Goal: Book appointment/travel/reservation

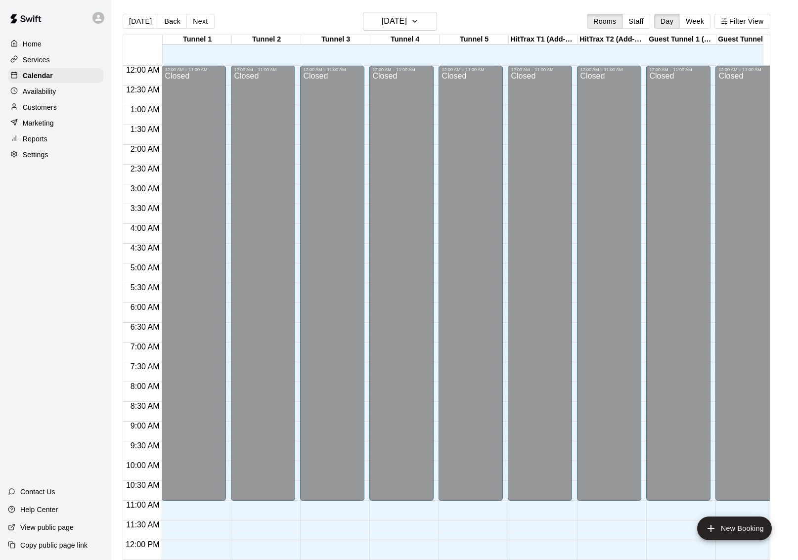
scroll to position [414, 0]
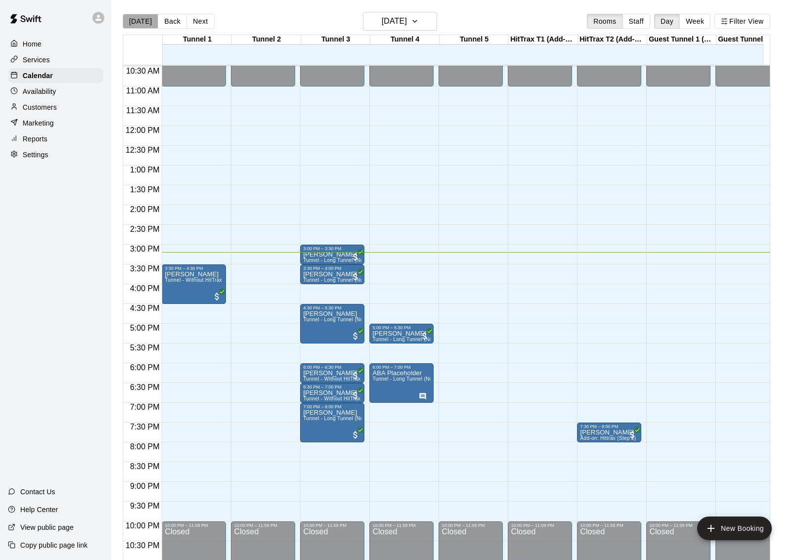
click at [141, 25] on button "[DATE]" at bounding box center [141, 21] width 36 height 15
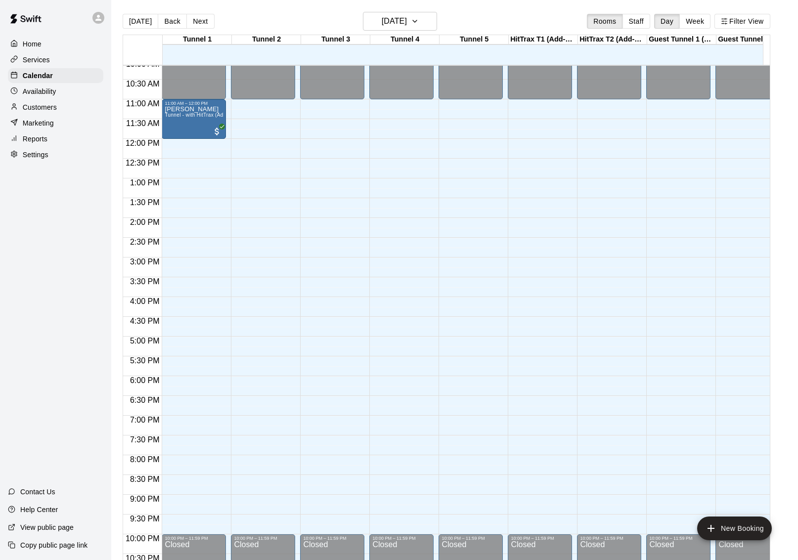
scroll to position [395, 0]
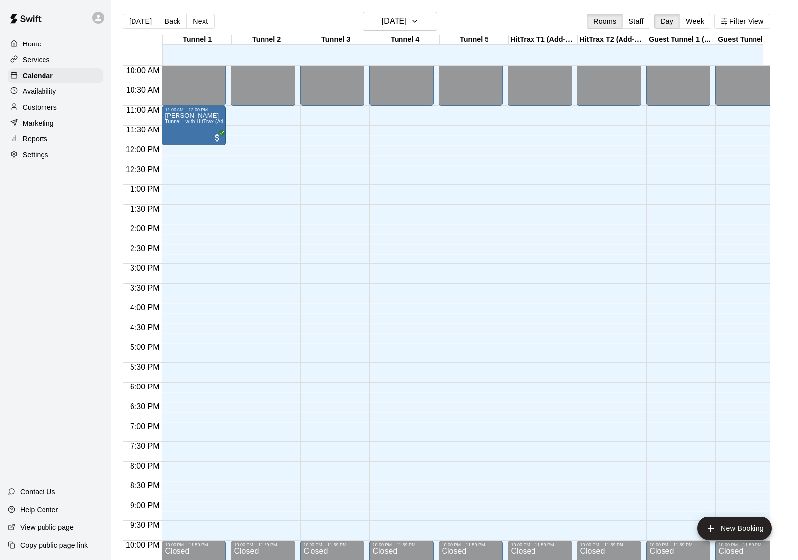
click at [205, 182] on div "12:00 AM – 11:00 AM Closed 11:00 AM – 12:00 PM [PERSON_NAME] Tunnel - with HitT…" at bounding box center [194, 145] width 64 height 949
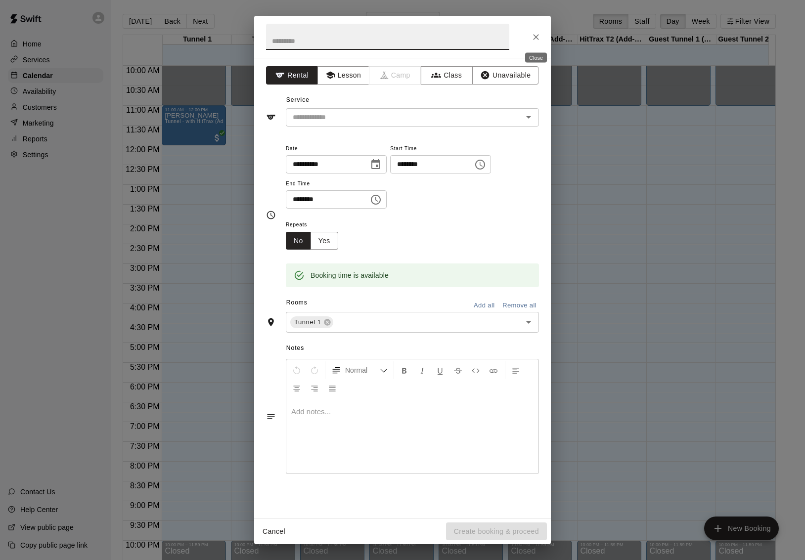
click at [539, 38] on icon "Close" at bounding box center [536, 37] width 10 height 10
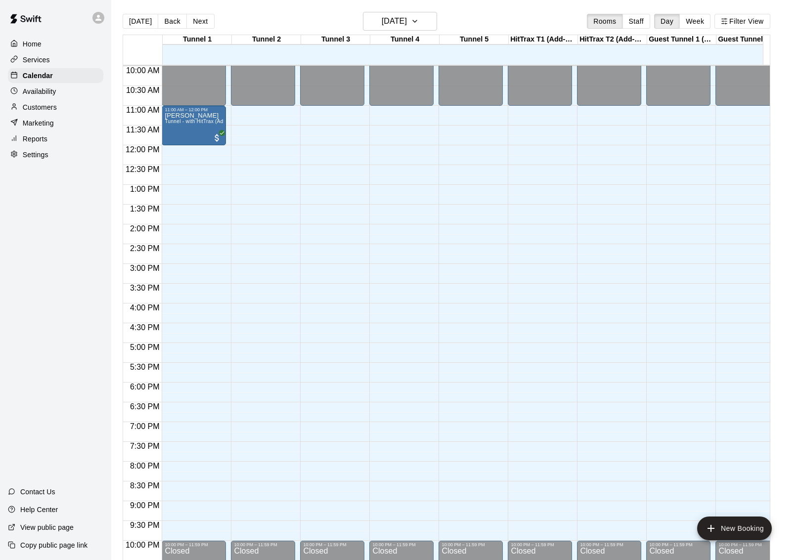
click at [62, 251] on div "Home Services Calendar Availability Customers Marketing Reports Settings Contac…" at bounding box center [55, 280] width 111 height 560
click at [54, 233] on div "Home Services Calendar Availability Customers Marketing Reports Settings Contac…" at bounding box center [55, 280] width 111 height 560
click at [46, 106] on p "Customers" at bounding box center [40, 107] width 34 height 10
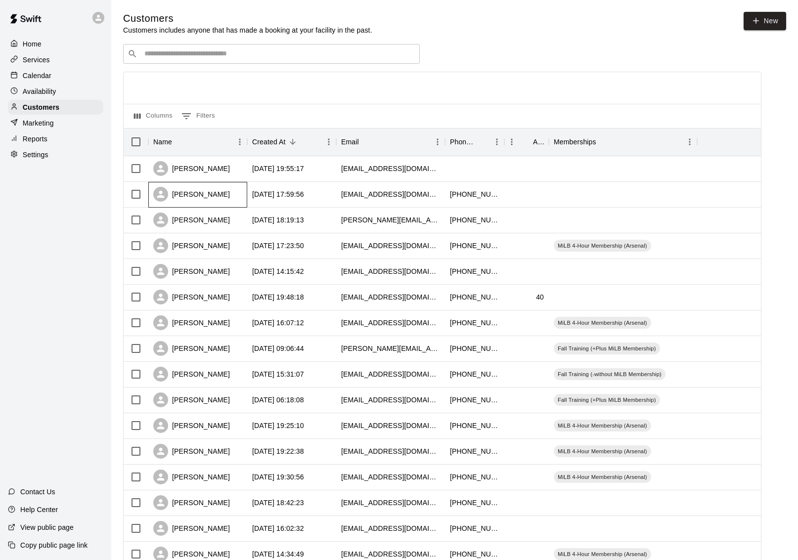
click at [190, 193] on div "[PERSON_NAME]" at bounding box center [191, 194] width 77 height 15
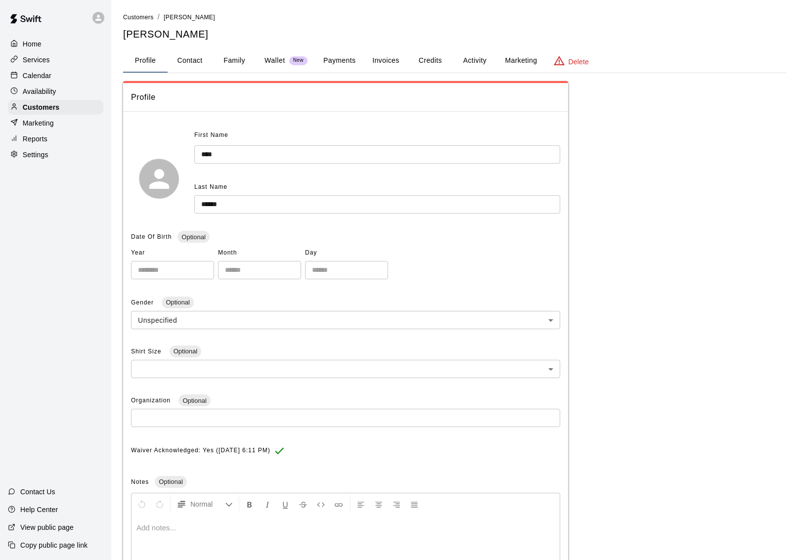
click at [346, 62] on button "Payments" at bounding box center [339, 61] width 48 height 24
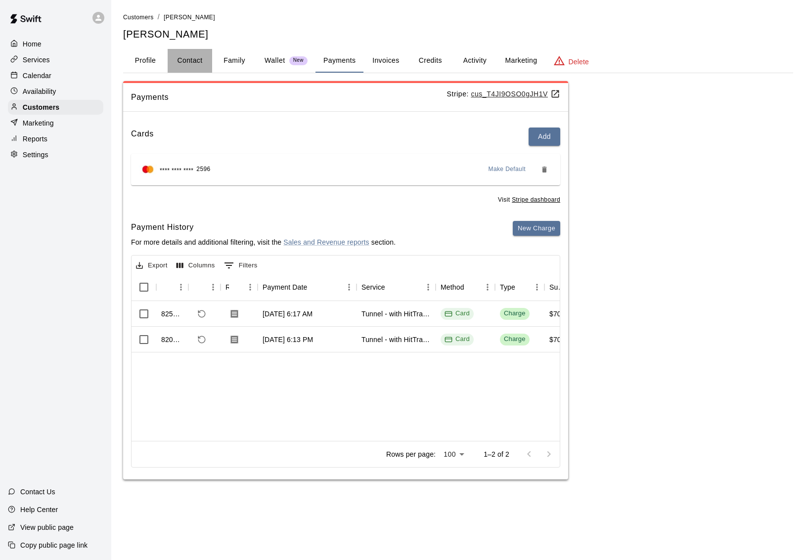
click at [195, 56] on button "Contact" at bounding box center [190, 61] width 45 height 24
select select "**"
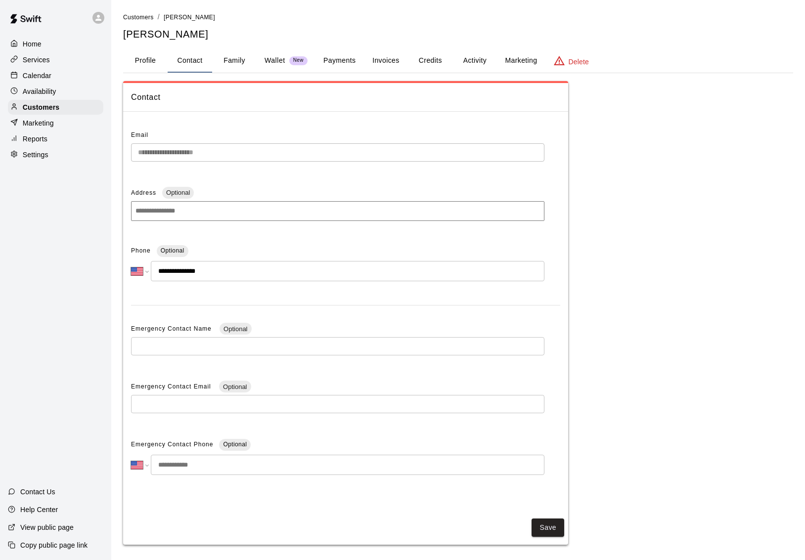
click at [661, 146] on div "**********" at bounding box center [458, 313] width 670 height 464
click at [662, 212] on div "**********" at bounding box center [458, 313] width 670 height 464
click at [206, 111] on hr at bounding box center [345, 111] width 445 height 0
click at [223, 59] on button "Family" at bounding box center [234, 61] width 45 height 24
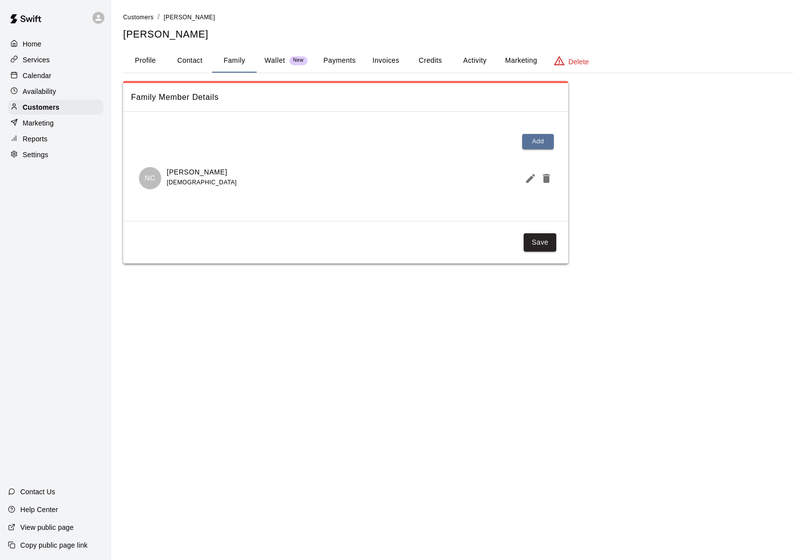
click at [153, 62] on button "Profile" at bounding box center [145, 61] width 45 height 24
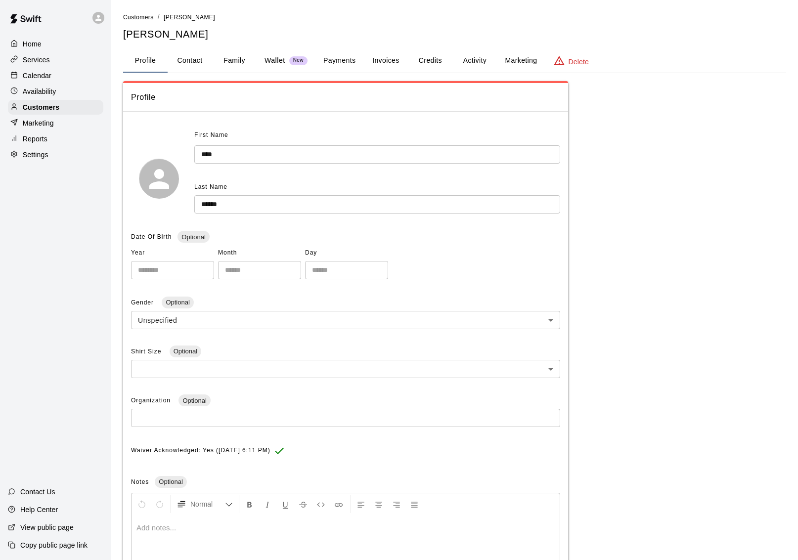
click at [195, 58] on button "Contact" at bounding box center [190, 61] width 45 height 24
select select "**"
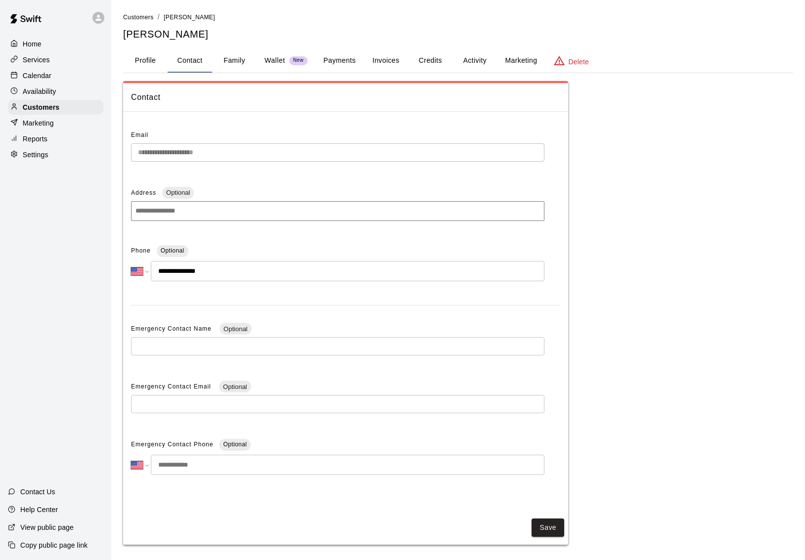
click at [198, 266] on input "**********" at bounding box center [348, 271] width 394 height 20
drag, startPoint x: 206, startPoint y: 267, endPoint x: 166, endPoint y: 268, distance: 39.6
click at [166, 268] on input "**********" at bounding box center [348, 271] width 394 height 20
click at [34, 58] on p "Services" at bounding box center [36, 60] width 27 height 10
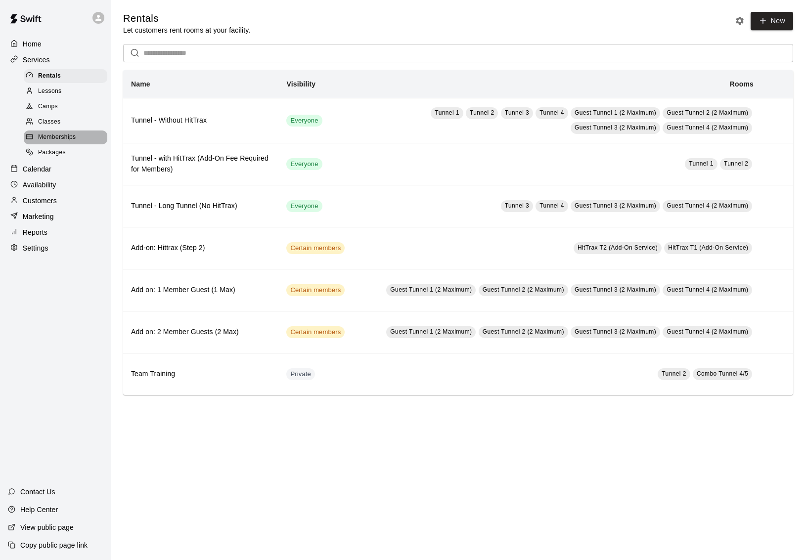
click at [53, 138] on span "Memberships" at bounding box center [57, 138] width 38 height 10
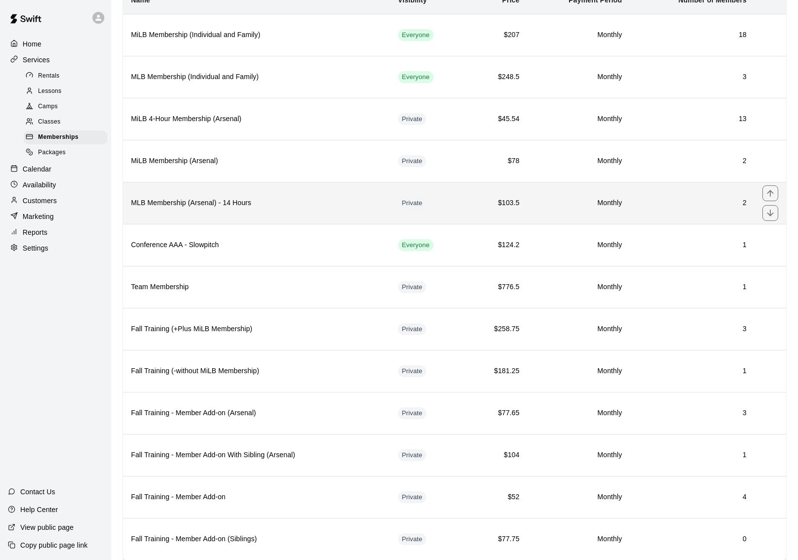
scroll to position [111, 0]
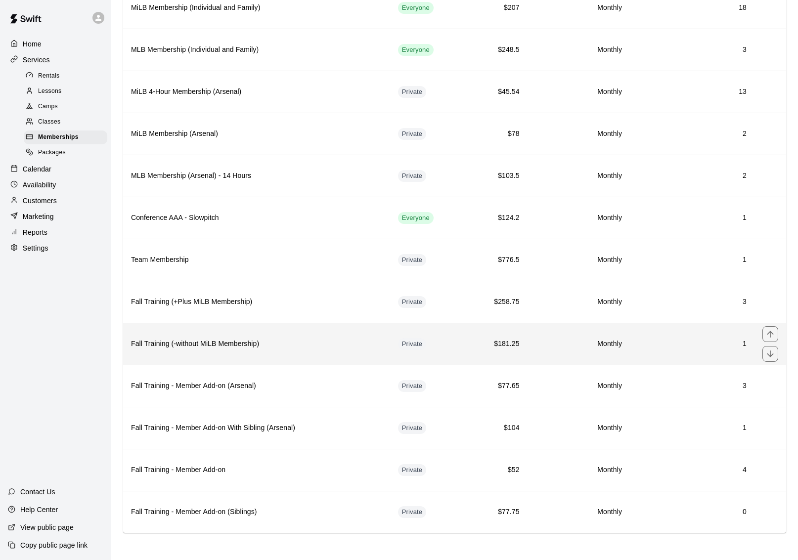
click at [696, 337] on td "1" at bounding box center [692, 344] width 125 height 42
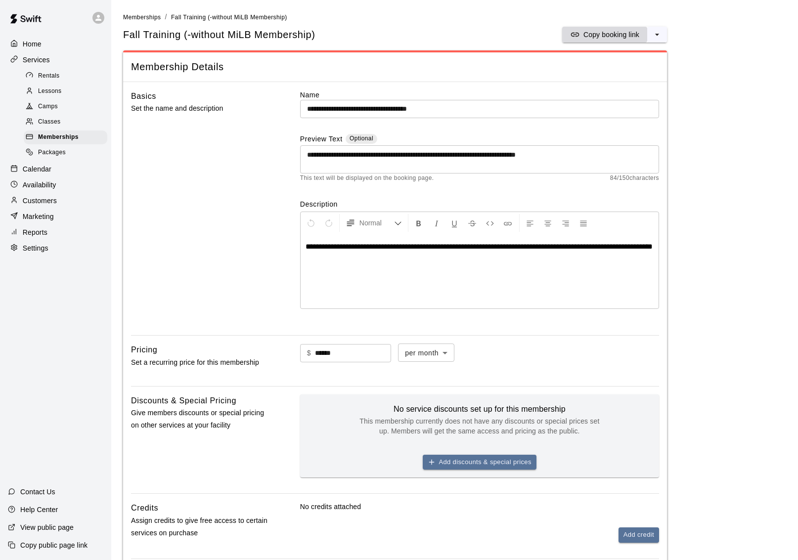
click at [619, 35] on p "Copy booking link" at bounding box center [611, 35] width 56 height 10
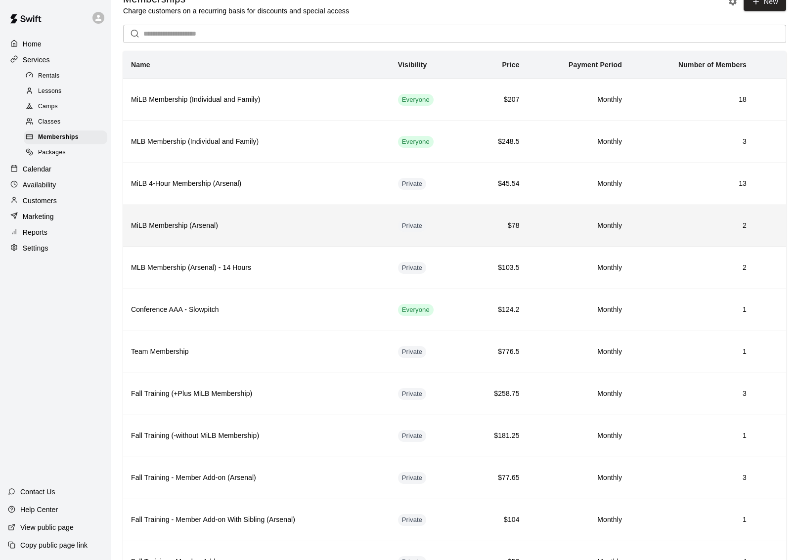
scroll to position [33, 0]
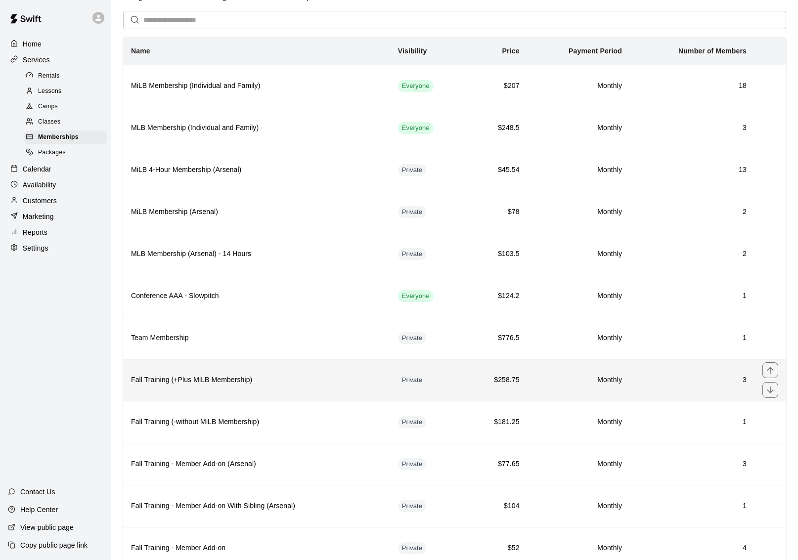
click at [452, 382] on td "Private" at bounding box center [428, 380] width 76 height 42
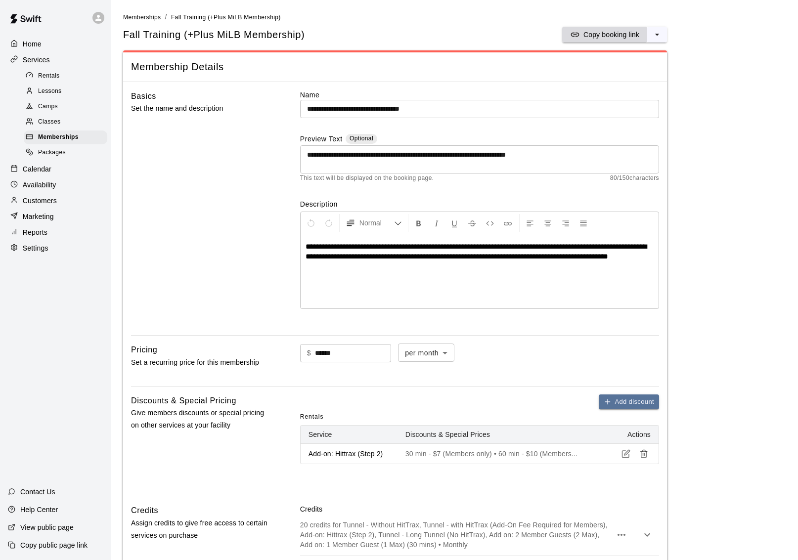
click at [628, 36] on p "Copy booking link" at bounding box center [611, 35] width 56 height 10
click at [46, 164] on p "Calendar" at bounding box center [37, 169] width 29 height 10
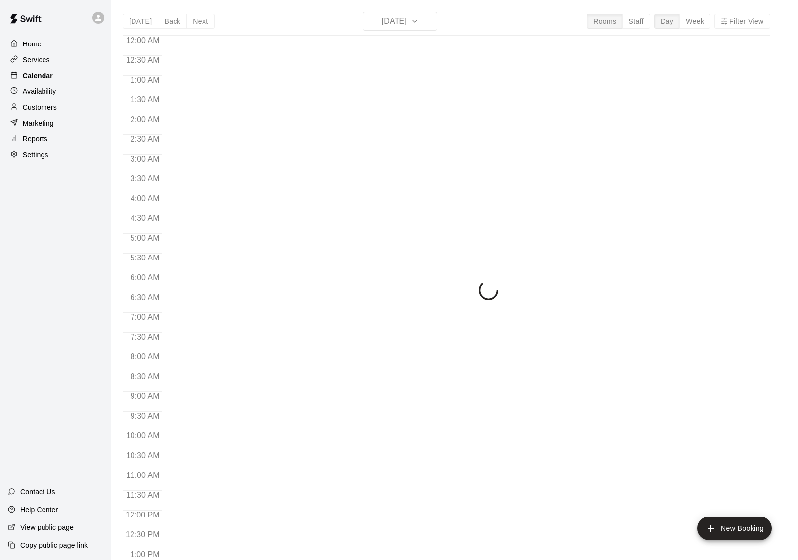
scroll to position [384, 0]
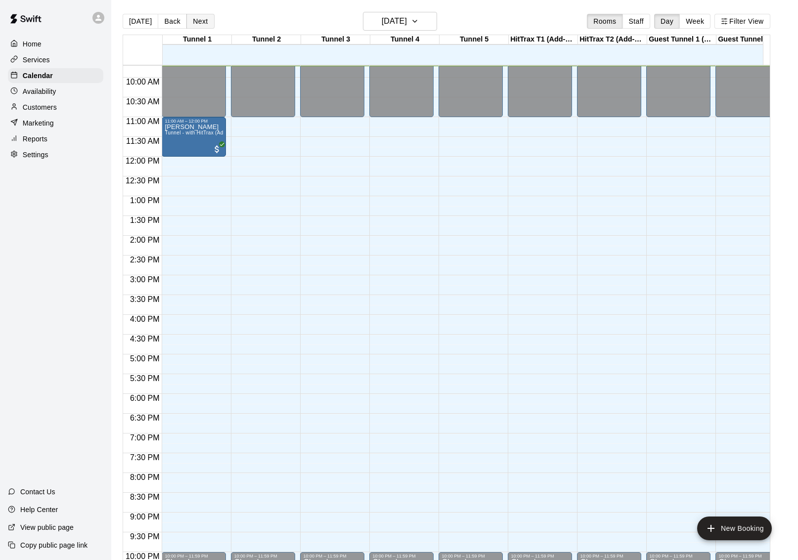
click at [195, 26] on button "Next" at bounding box center [200, 21] width 28 height 15
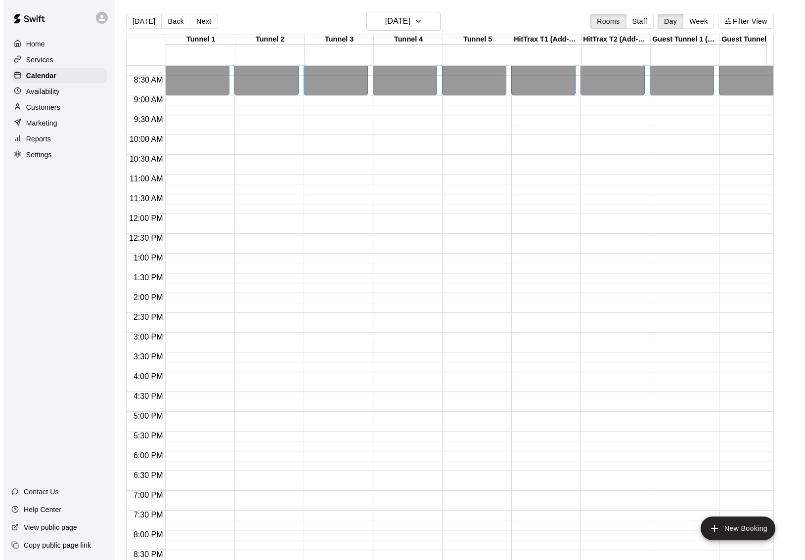
scroll to position [333, 0]
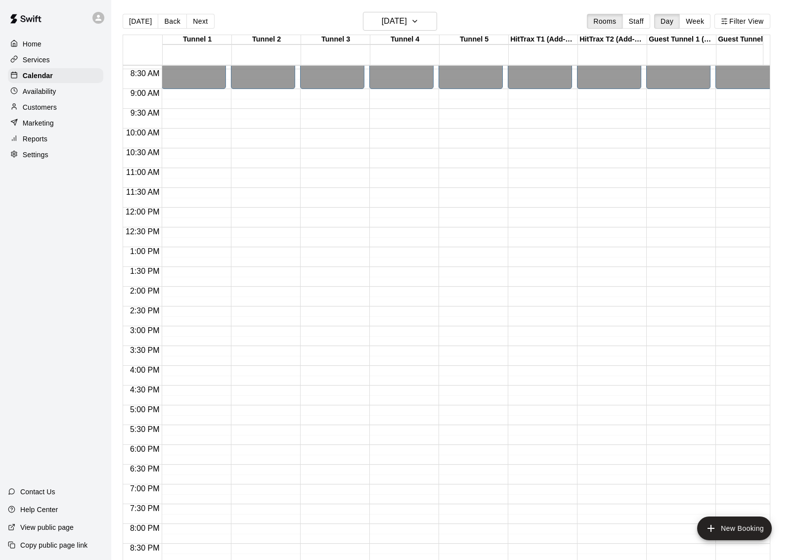
click at [257, 212] on div "12:00 AM – 9:00 AM Closed 10:00 PM – 11:59 PM Closed" at bounding box center [263, 207] width 64 height 949
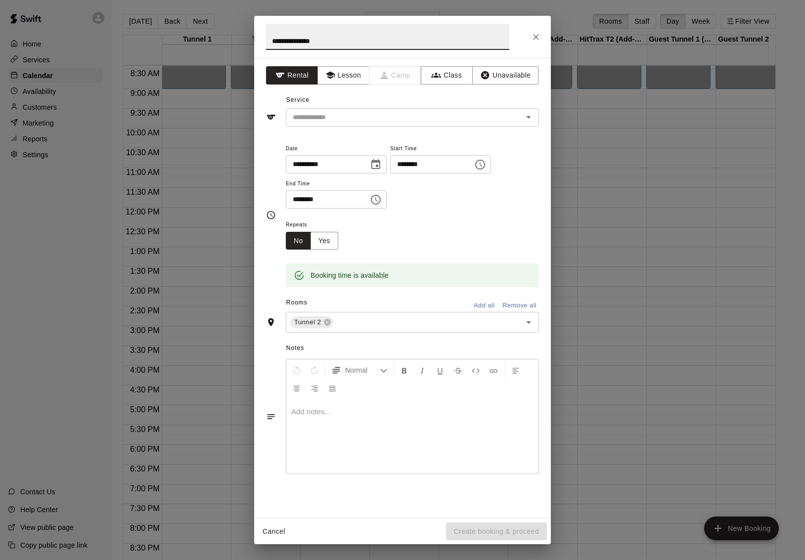
type input "**********"
click at [382, 197] on icon "Choose time, selected time is 12:30 PM" at bounding box center [376, 200] width 12 height 12
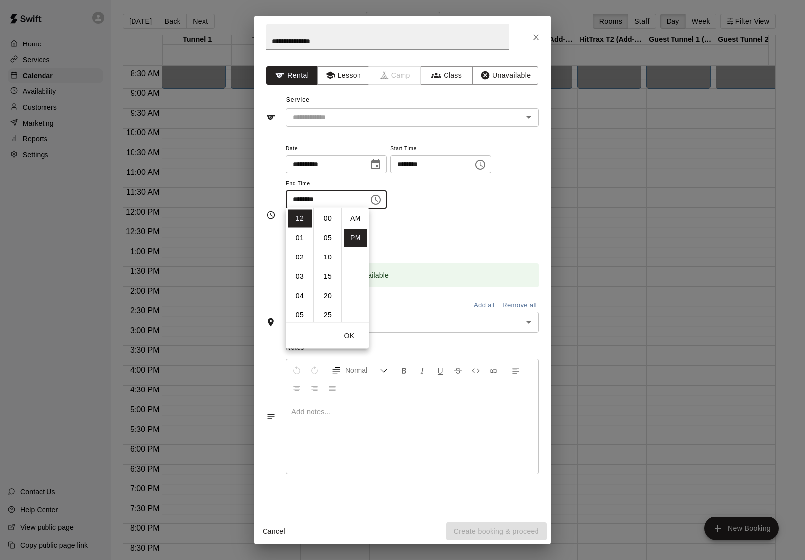
scroll to position [18, 0]
click at [298, 273] on li "03" at bounding box center [300, 277] width 24 height 18
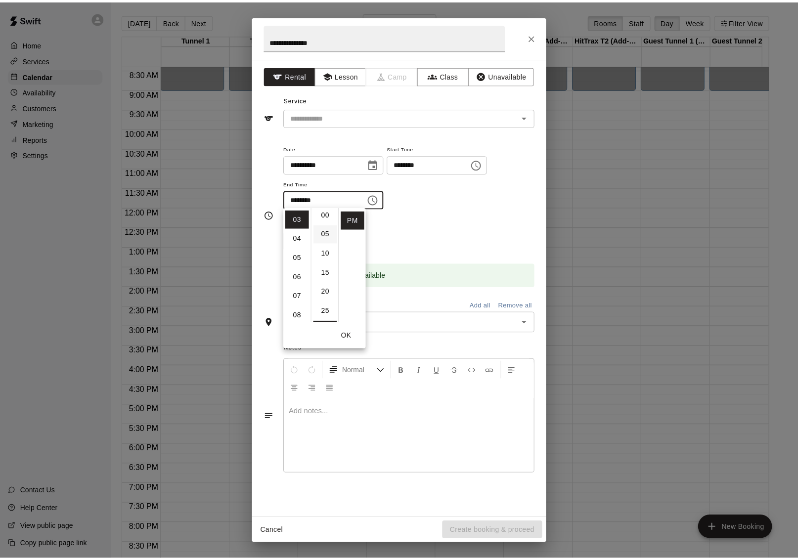
scroll to position [0, 0]
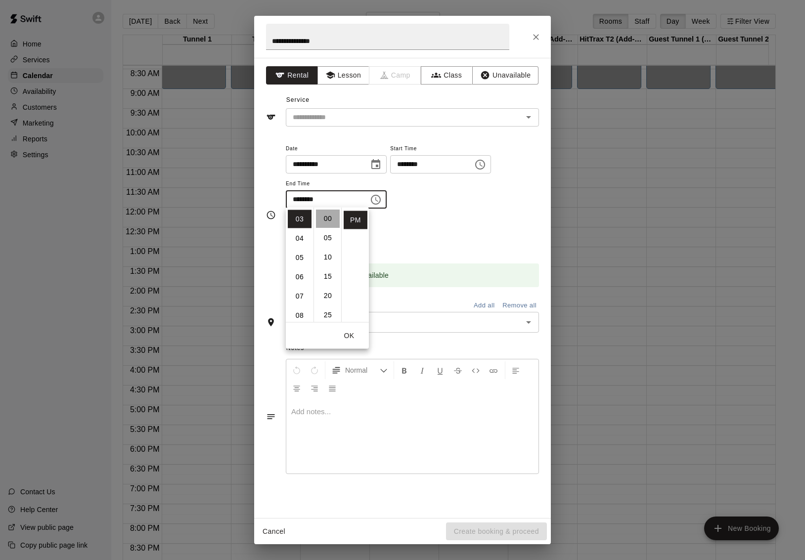
click at [325, 220] on li "00" at bounding box center [328, 219] width 24 height 18
type input "********"
click at [460, 219] on div "Repeats No Yes" at bounding box center [412, 234] width 253 height 31
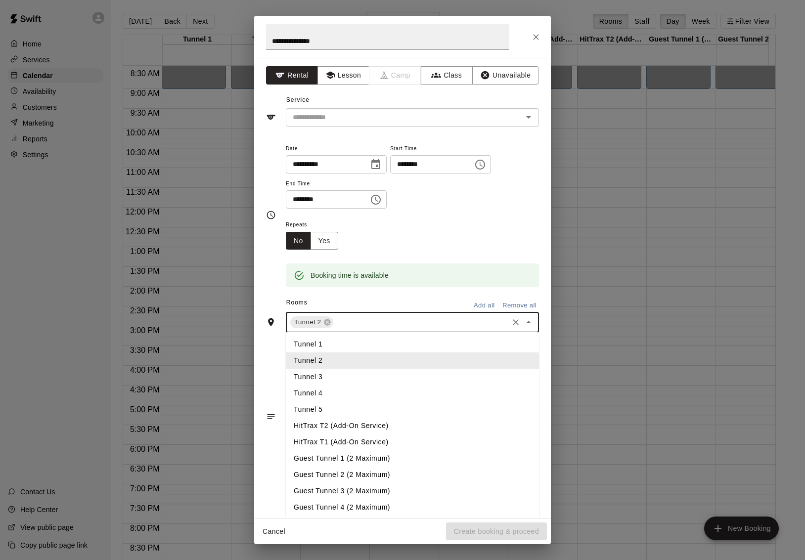
click at [418, 316] on input "text" at bounding box center [421, 322] width 172 height 12
click at [332, 342] on li "Tunnel 1" at bounding box center [412, 344] width 253 height 16
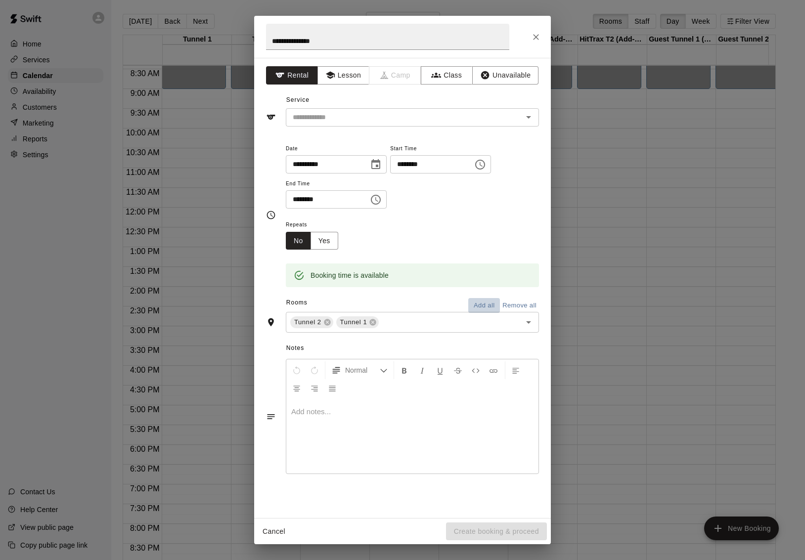
click at [481, 305] on button "Add all" at bounding box center [484, 305] width 32 height 15
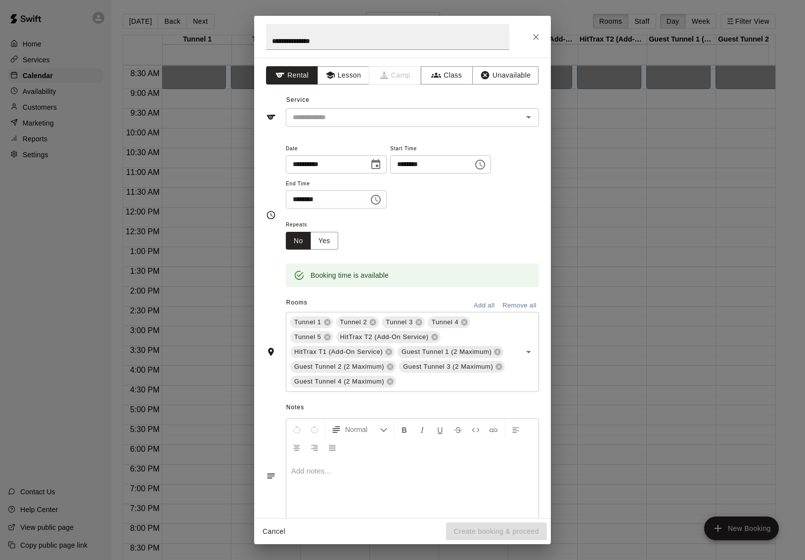
click at [511, 306] on button "Remove all" at bounding box center [519, 305] width 39 height 15
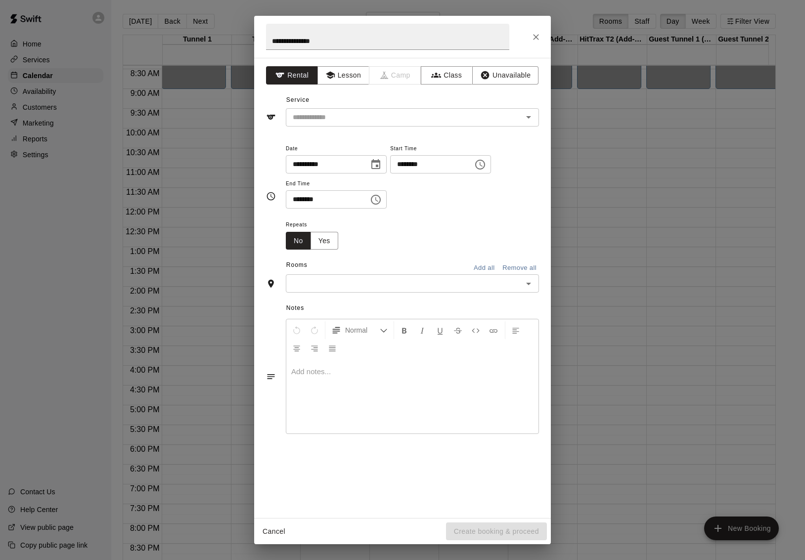
click at [455, 277] on input "text" at bounding box center [404, 283] width 231 height 12
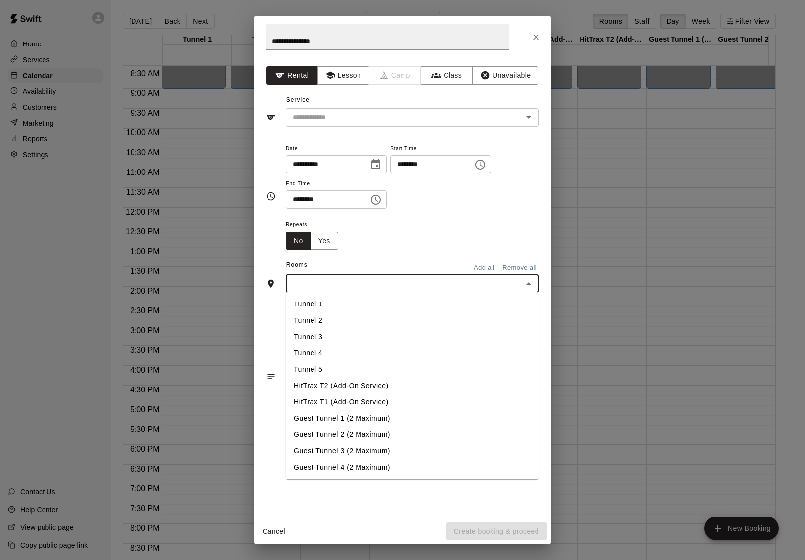
click at [329, 305] on li "Tunnel 1" at bounding box center [412, 304] width 253 height 16
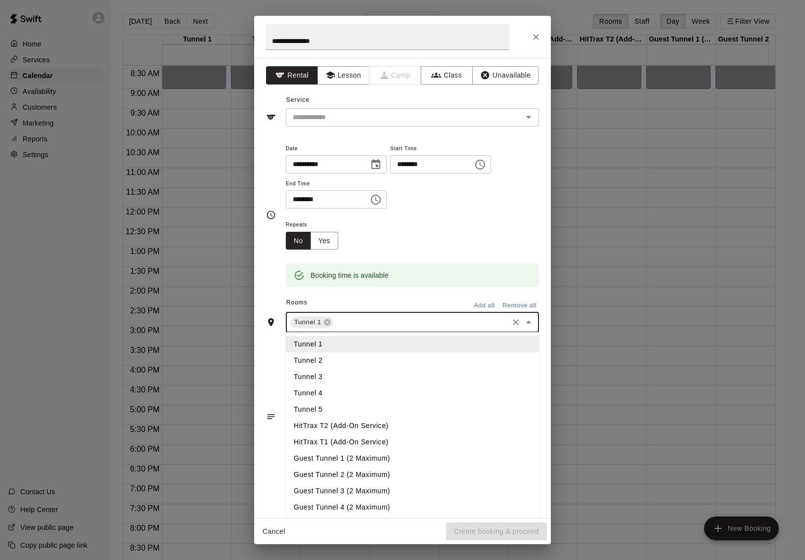
click at [356, 317] on input "text" at bounding box center [421, 322] width 172 height 12
click at [332, 359] on li "Tunnel 2" at bounding box center [412, 361] width 253 height 16
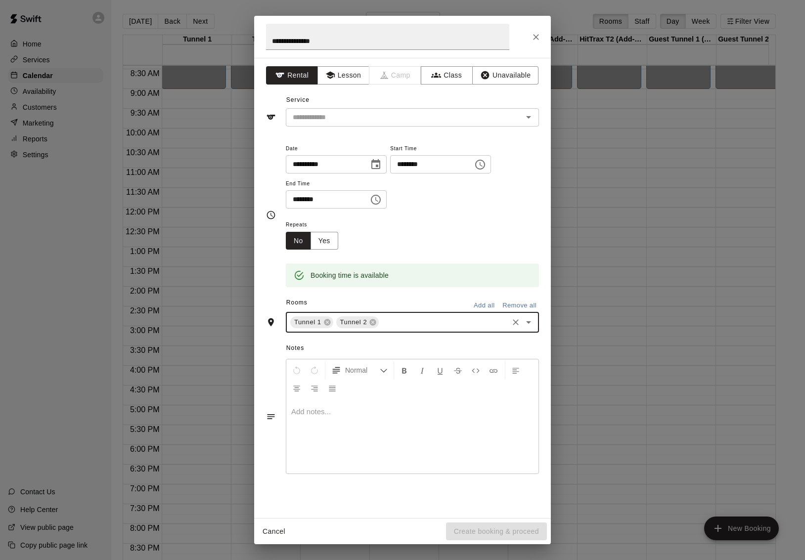
click at [441, 207] on div "**********" at bounding box center [412, 175] width 253 height 67
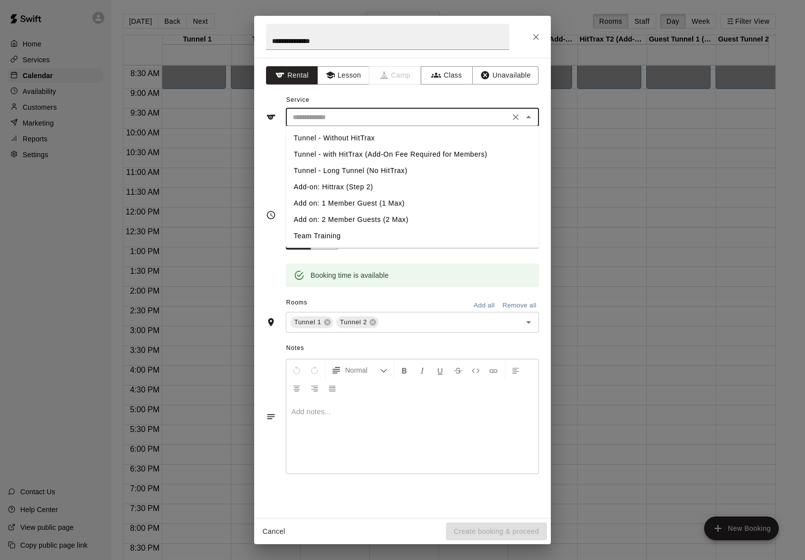
click at [441, 119] on input "text" at bounding box center [398, 117] width 218 height 12
click at [349, 151] on li "Tunnel - with HitTrax (Add-On Fee Required for Members)" at bounding box center [412, 154] width 253 height 16
type input "**********"
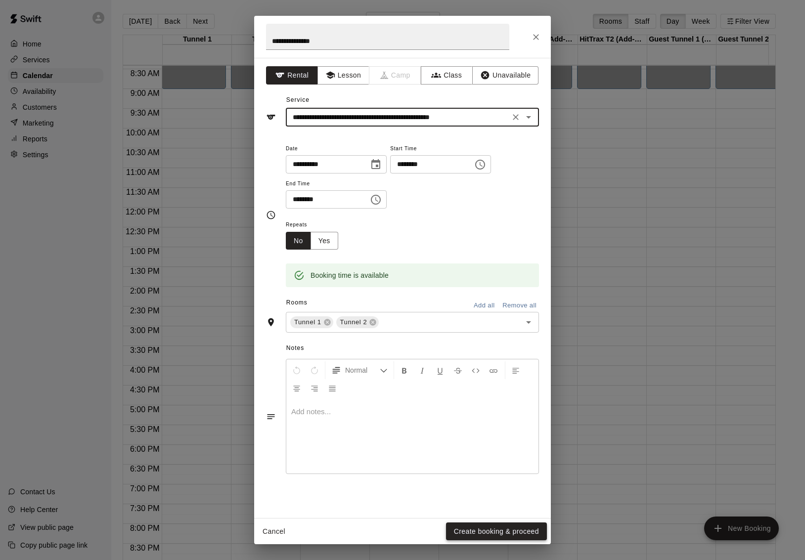
click at [467, 528] on button "Create booking & proceed" at bounding box center [496, 532] width 101 height 18
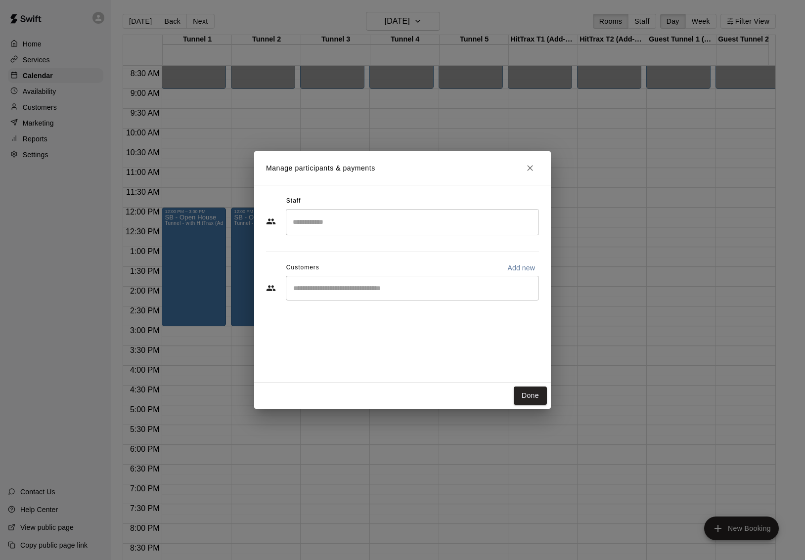
click at [357, 225] on input "Search staff" at bounding box center [412, 222] width 244 height 17
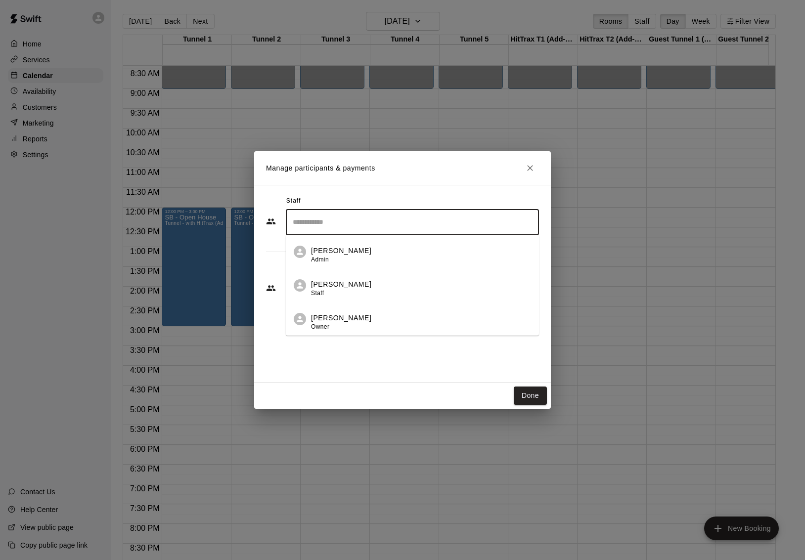
click at [342, 311] on li "[PERSON_NAME] Owner" at bounding box center [412, 319] width 253 height 34
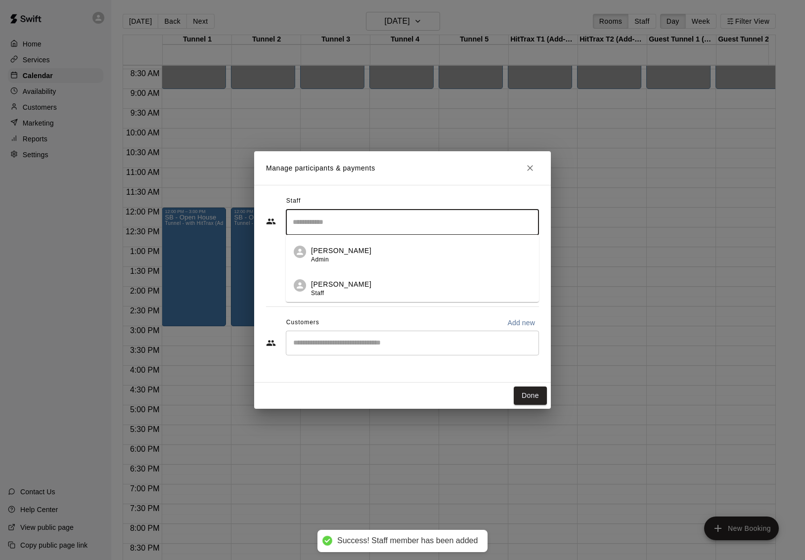
click at [457, 223] on input "Search staff" at bounding box center [412, 222] width 244 height 17
click at [389, 277] on li "[PERSON_NAME] Staff" at bounding box center [412, 286] width 253 height 34
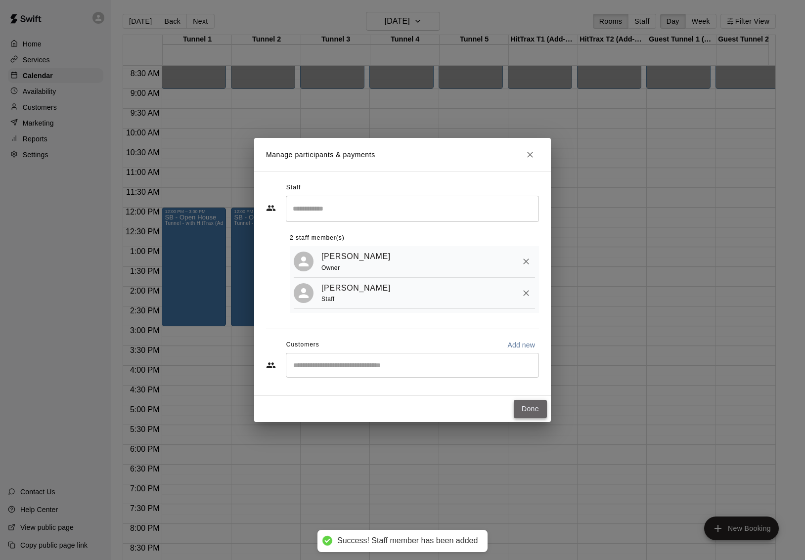
click at [533, 413] on button "Done" at bounding box center [530, 409] width 33 height 18
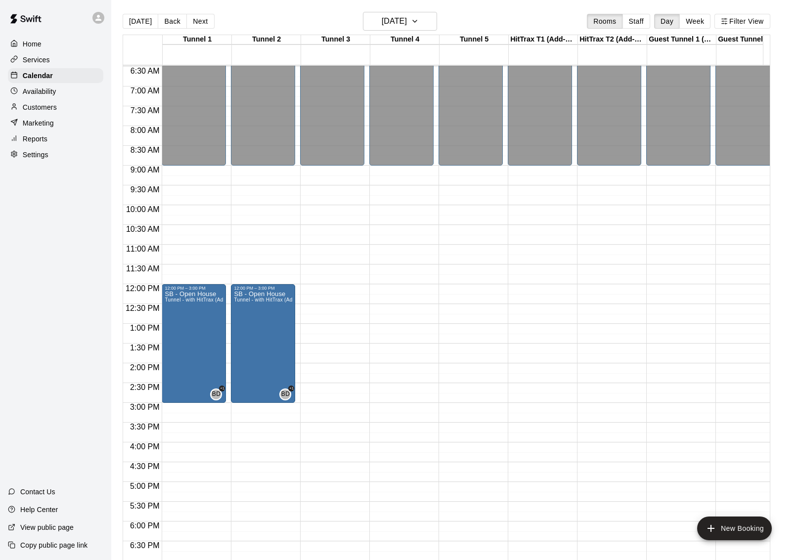
scroll to position [205, 0]
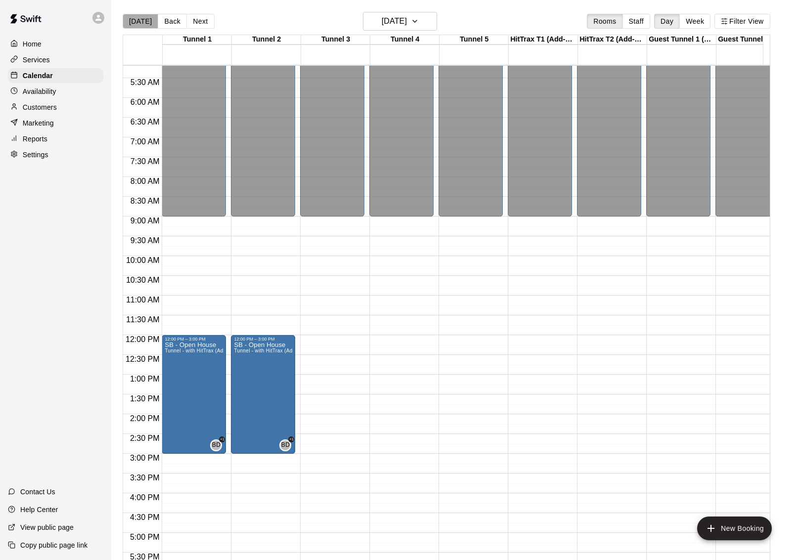
click at [149, 22] on button "[DATE]" at bounding box center [141, 21] width 36 height 15
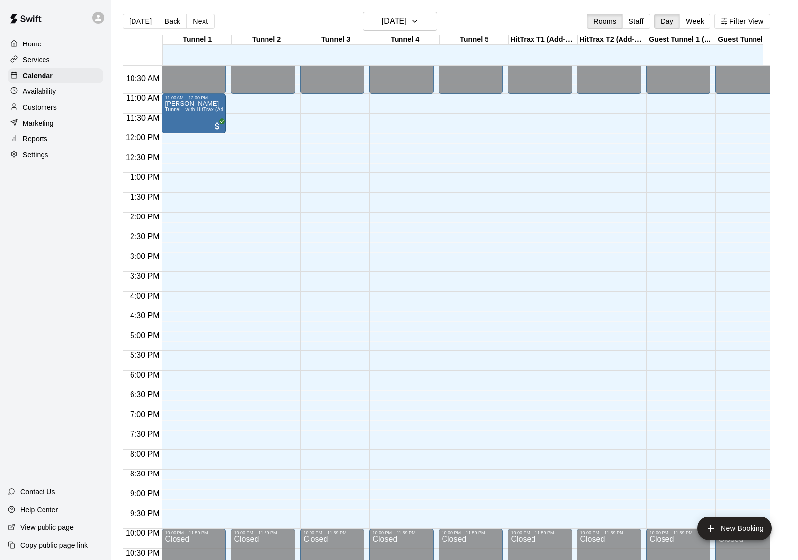
scroll to position [413, 0]
